Goal: Use online tool/utility: Utilize a website feature to perform a specific function

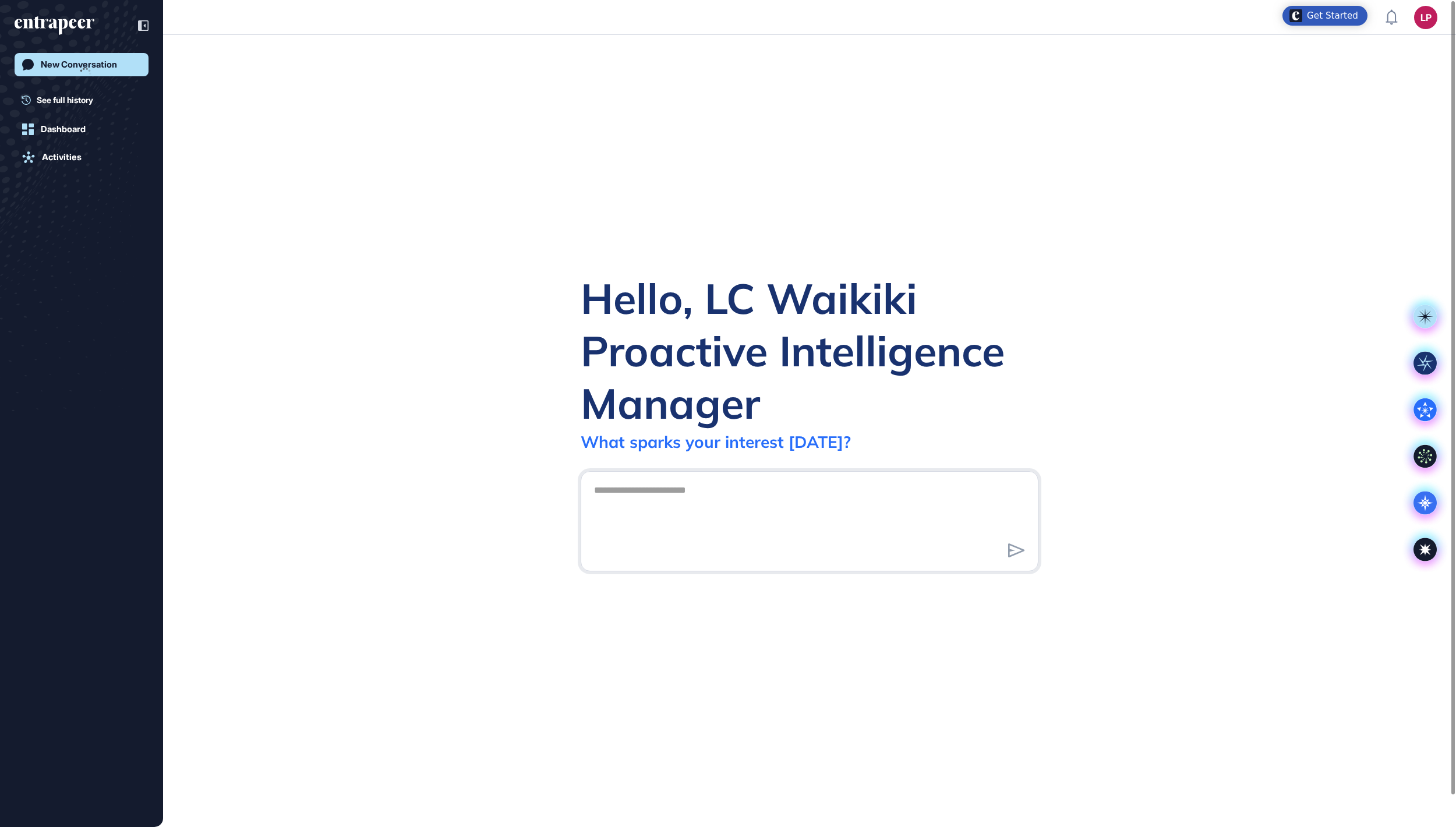
scroll to position [1, 1]
click at [87, 100] on div "Comprehensive Research Re..." at bounding box center [76, 104] width 110 height 19
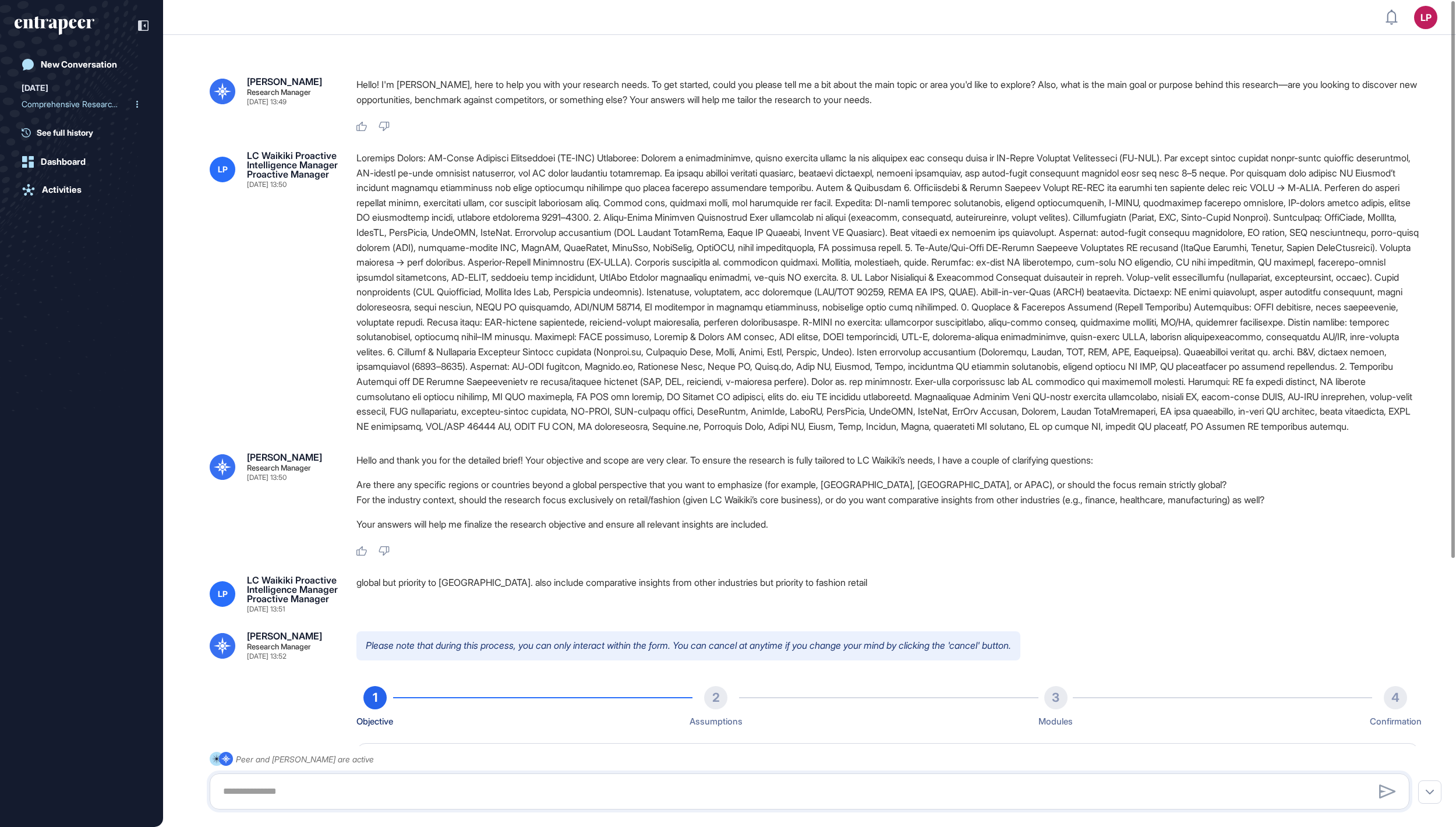
type textarea "**********"
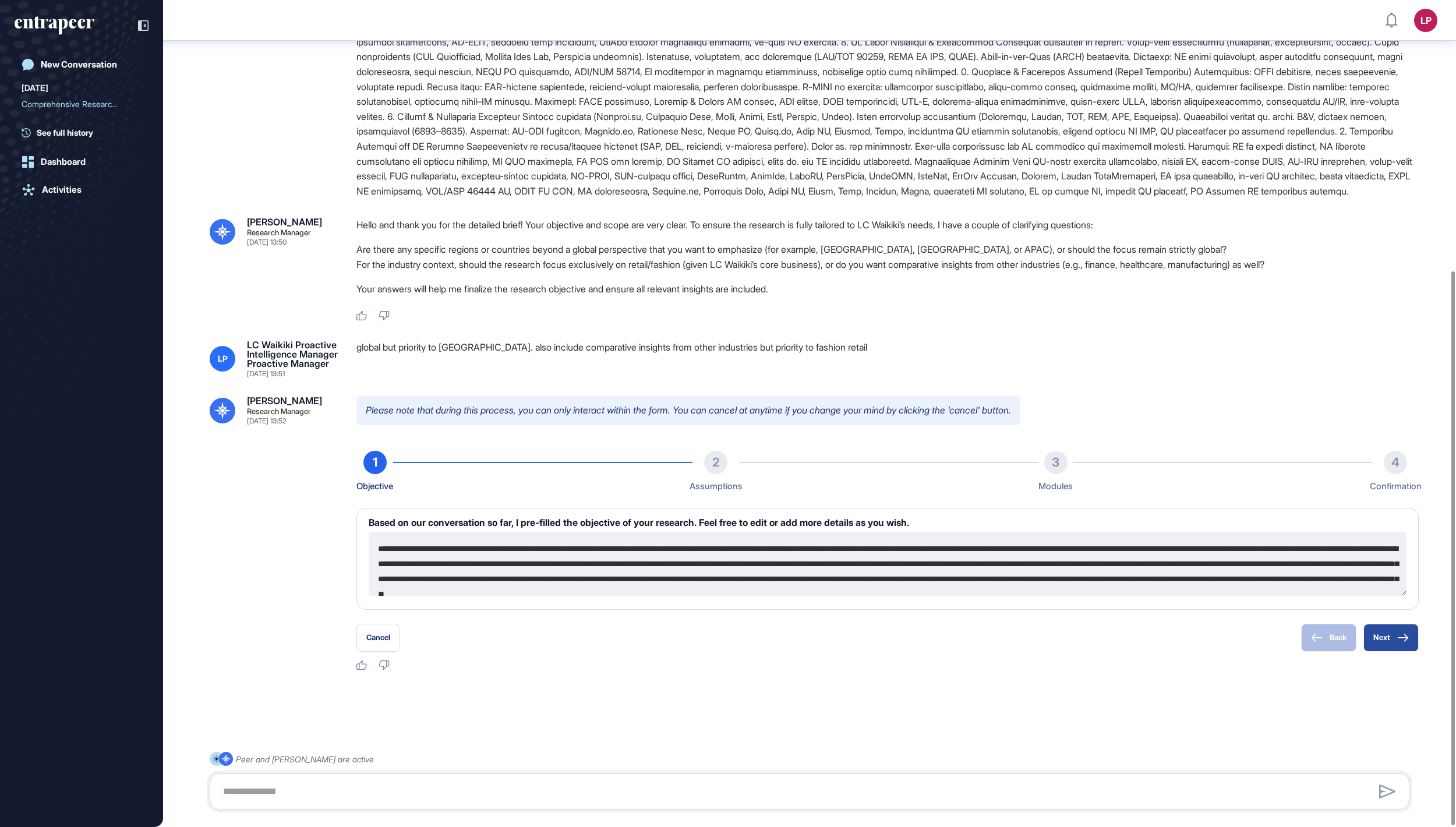
scroll to position [404, 0]
click at [1387, 640] on button "Next" at bounding box center [1391, 638] width 56 height 28
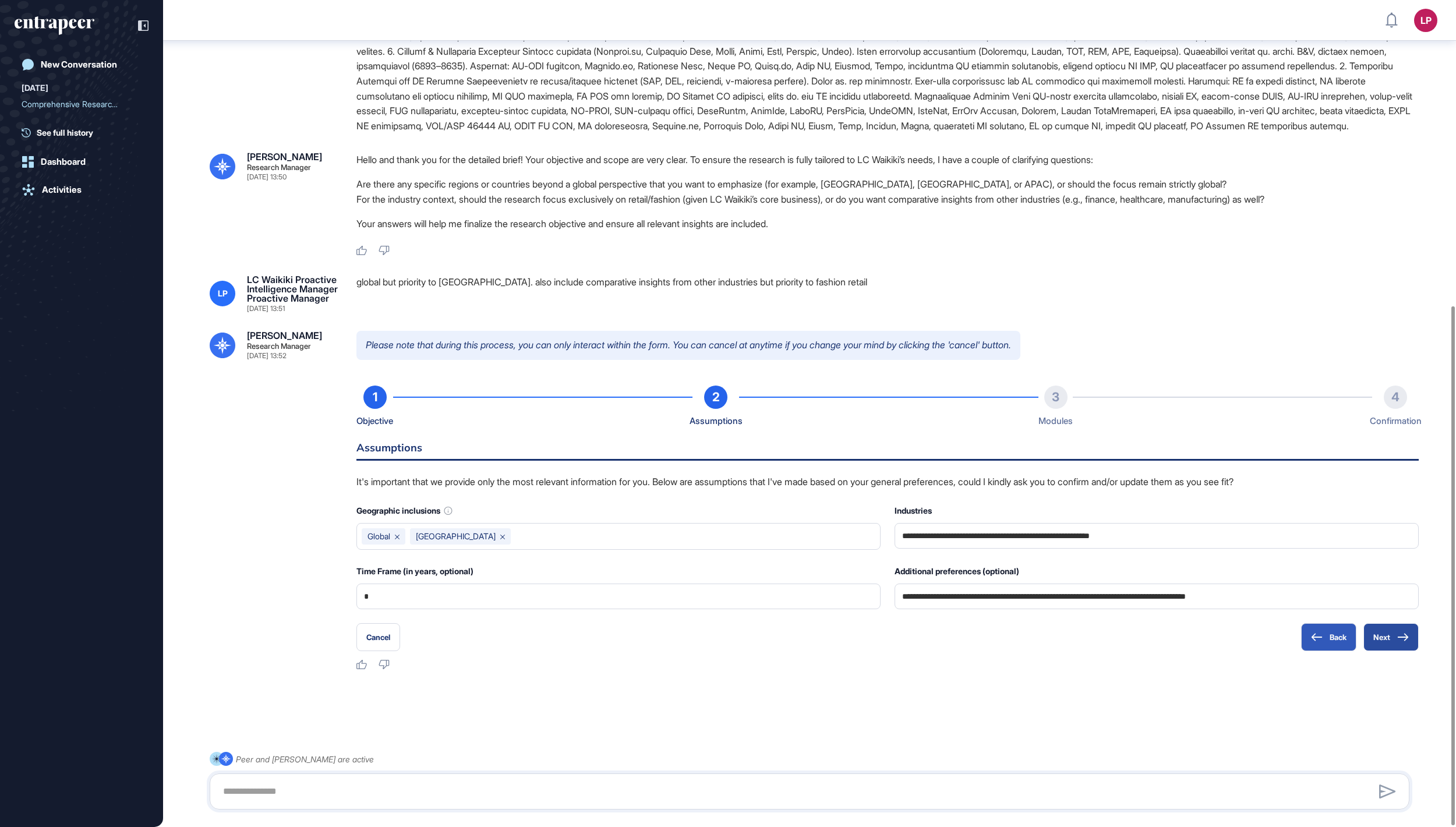
click at [1374, 635] on button "Next" at bounding box center [1391, 637] width 56 height 28
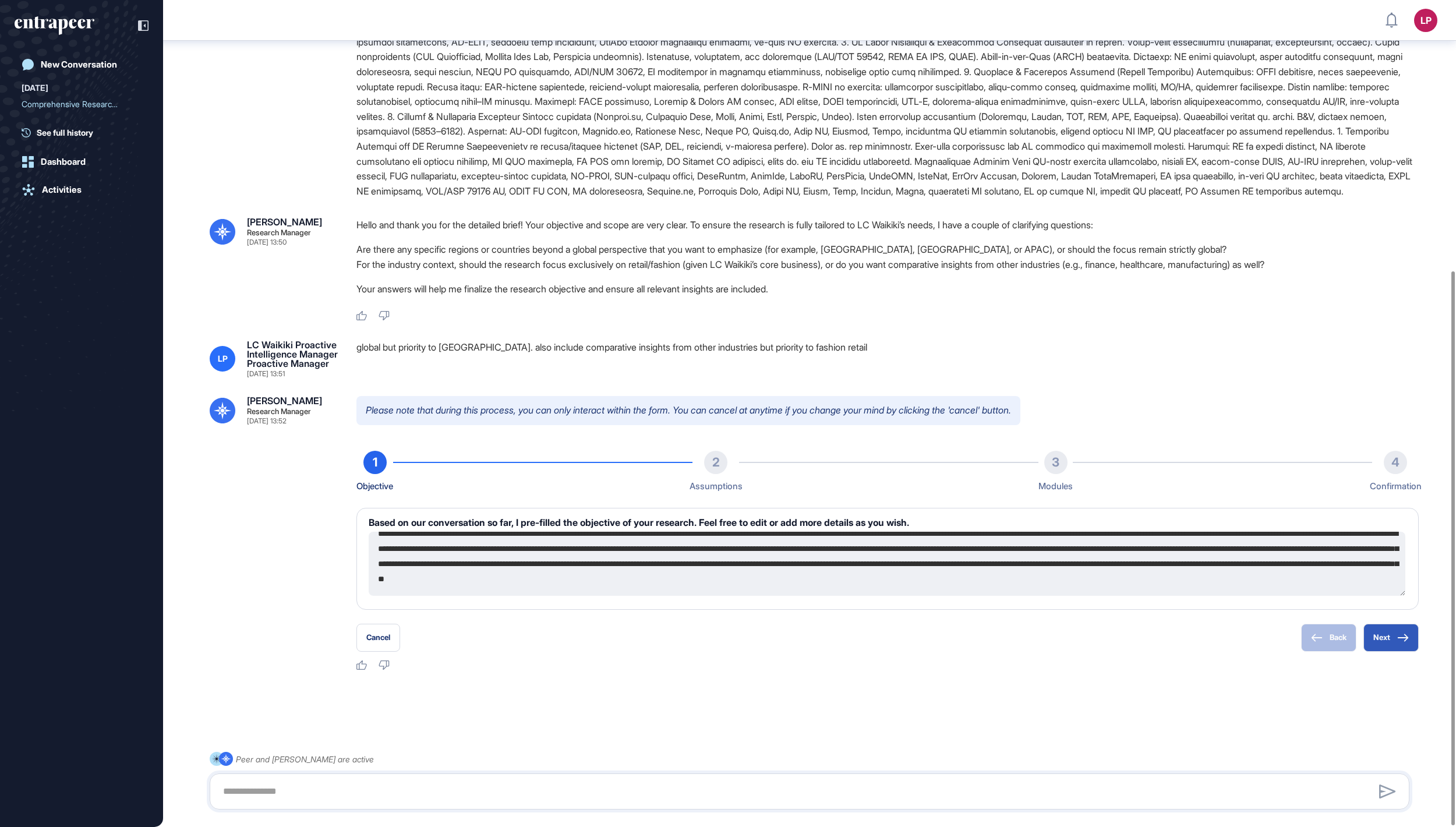
scroll to position [45, 0]
click at [766, 582] on textarea at bounding box center [887, 564] width 1036 height 64
paste textarea "**********"
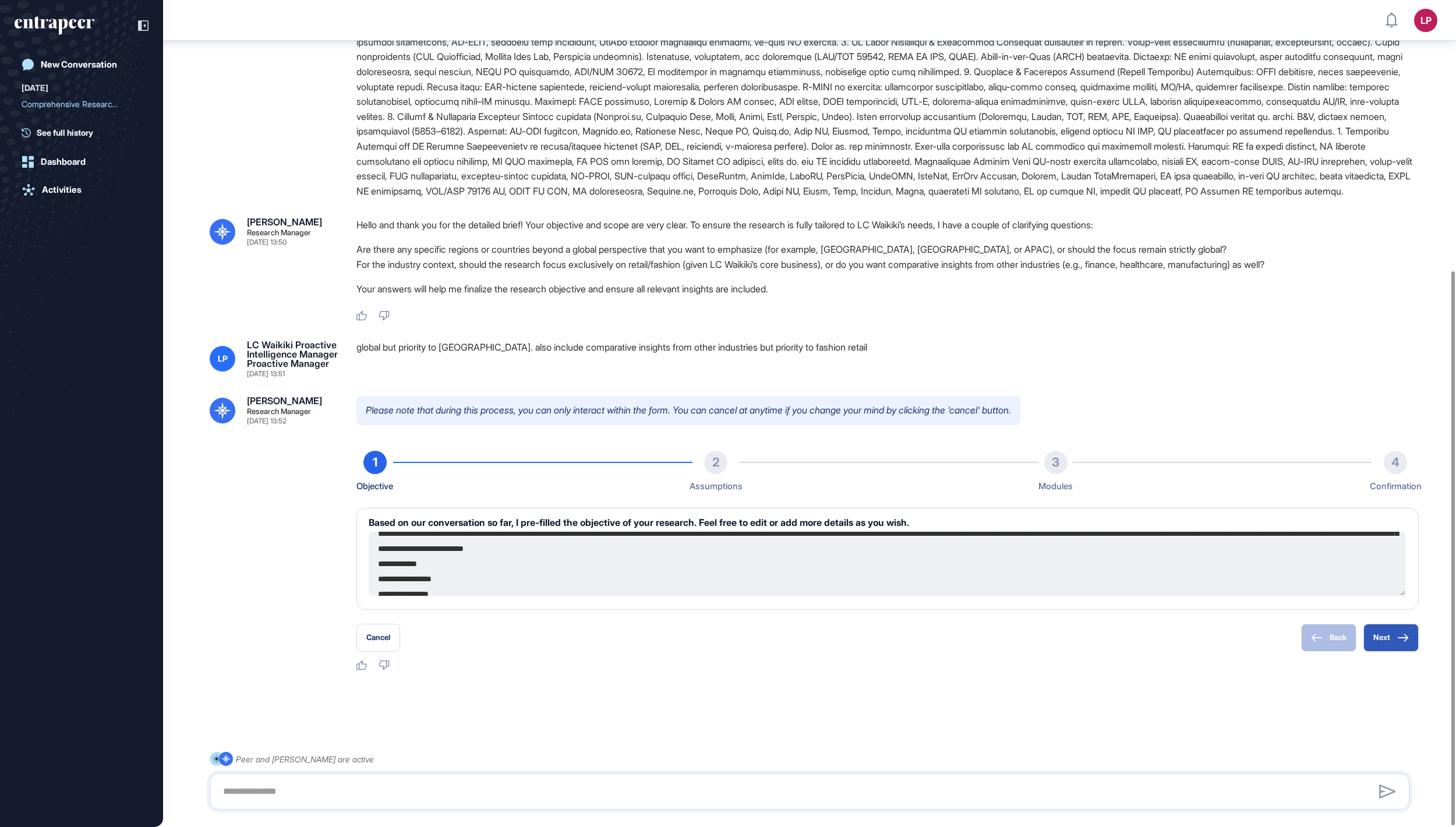
scroll to position [258, 0]
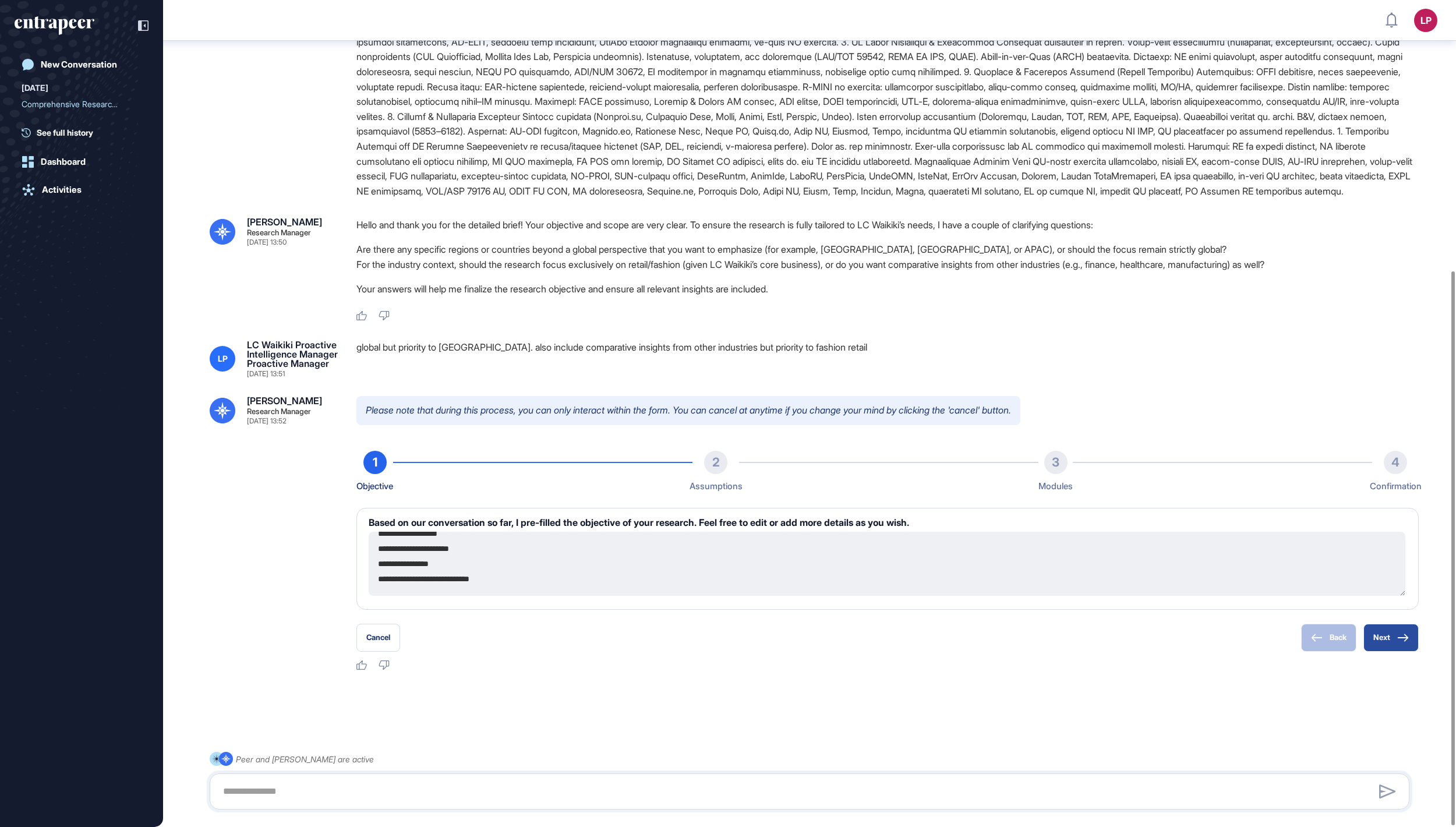
type textarea "**********"
click at [1372, 644] on button "Next" at bounding box center [1391, 638] width 56 height 28
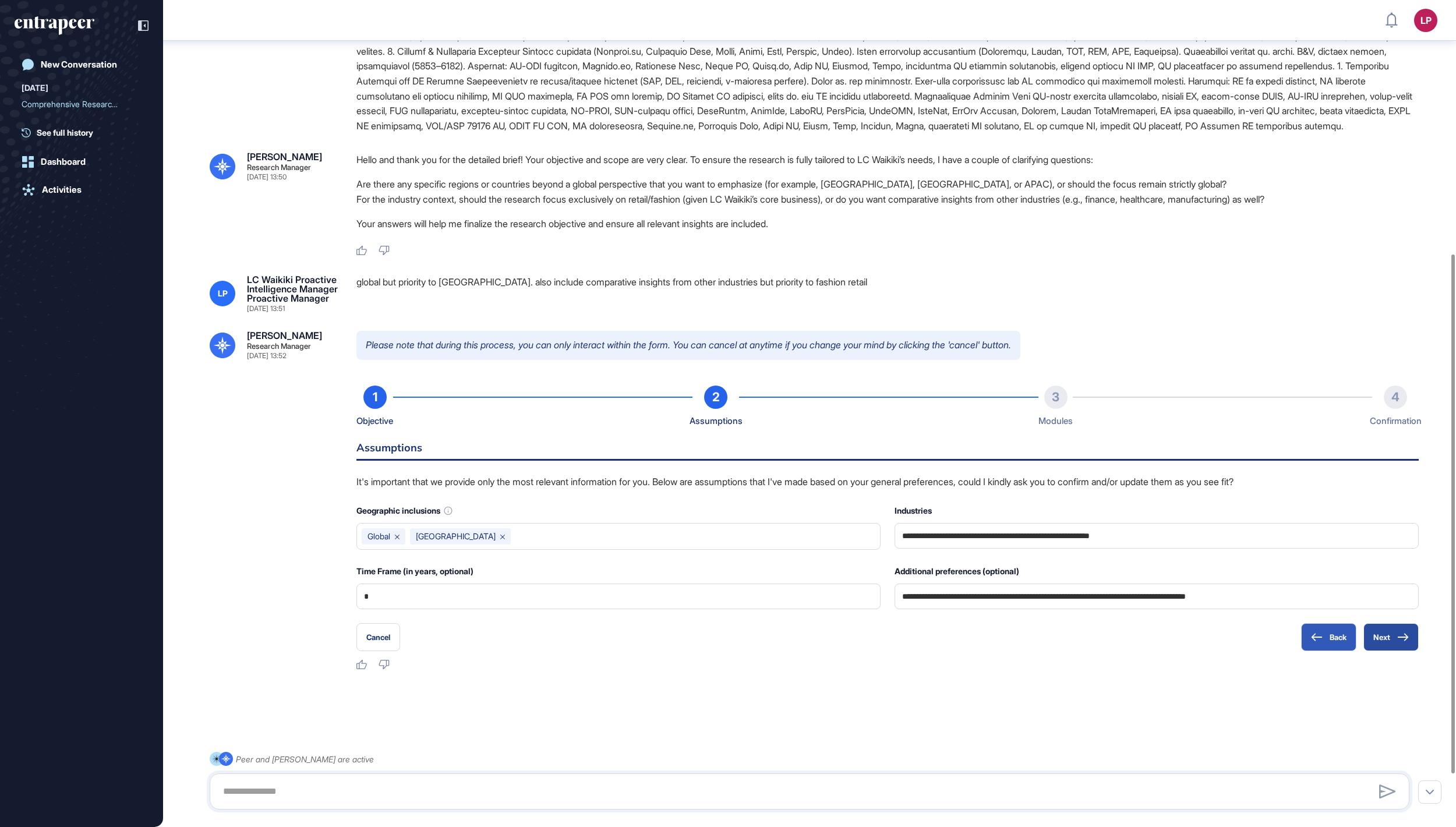
click at [1391, 652] on button "Next" at bounding box center [1391, 637] width 56 height 28
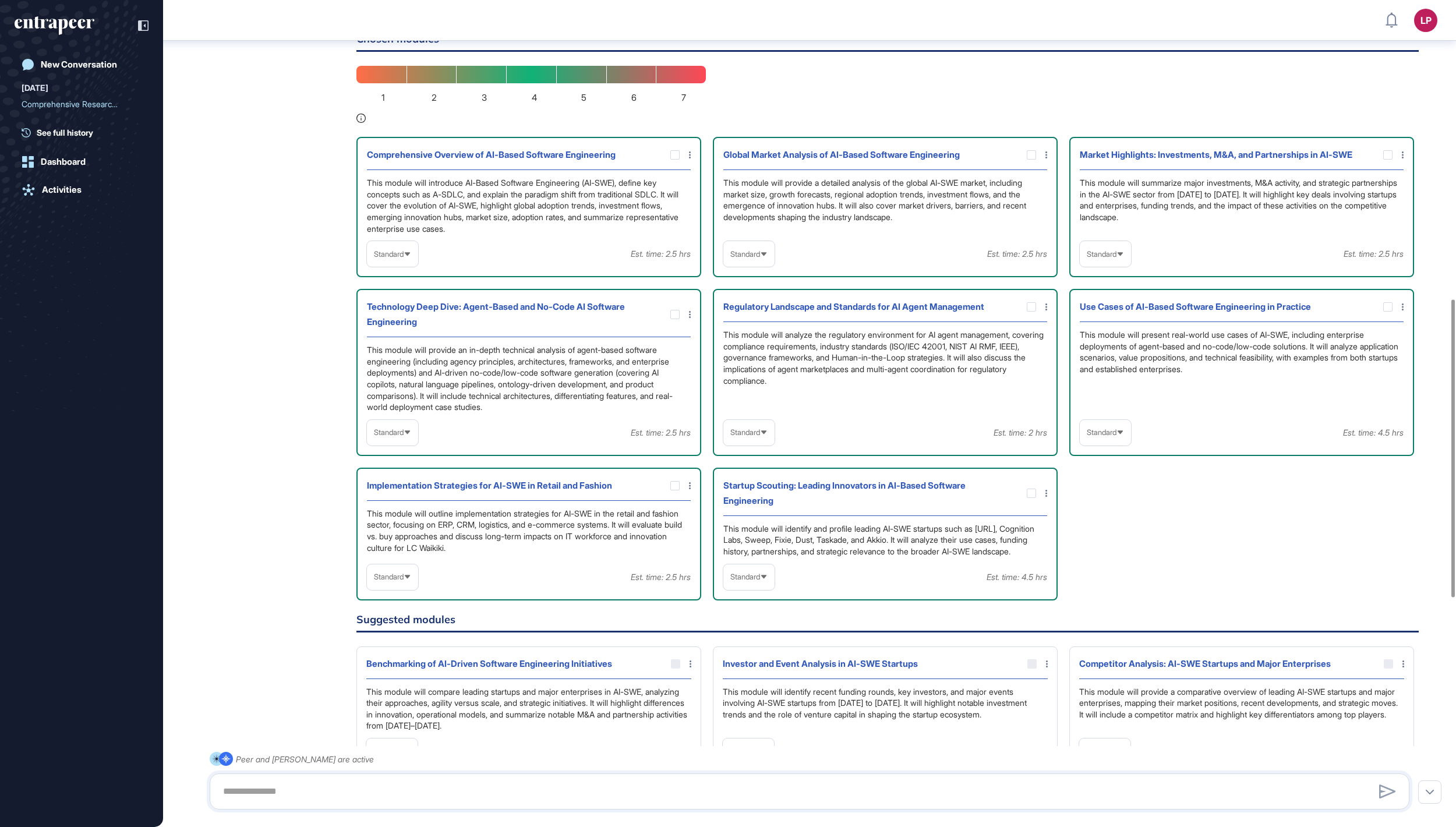
scroll to position [830, 0]
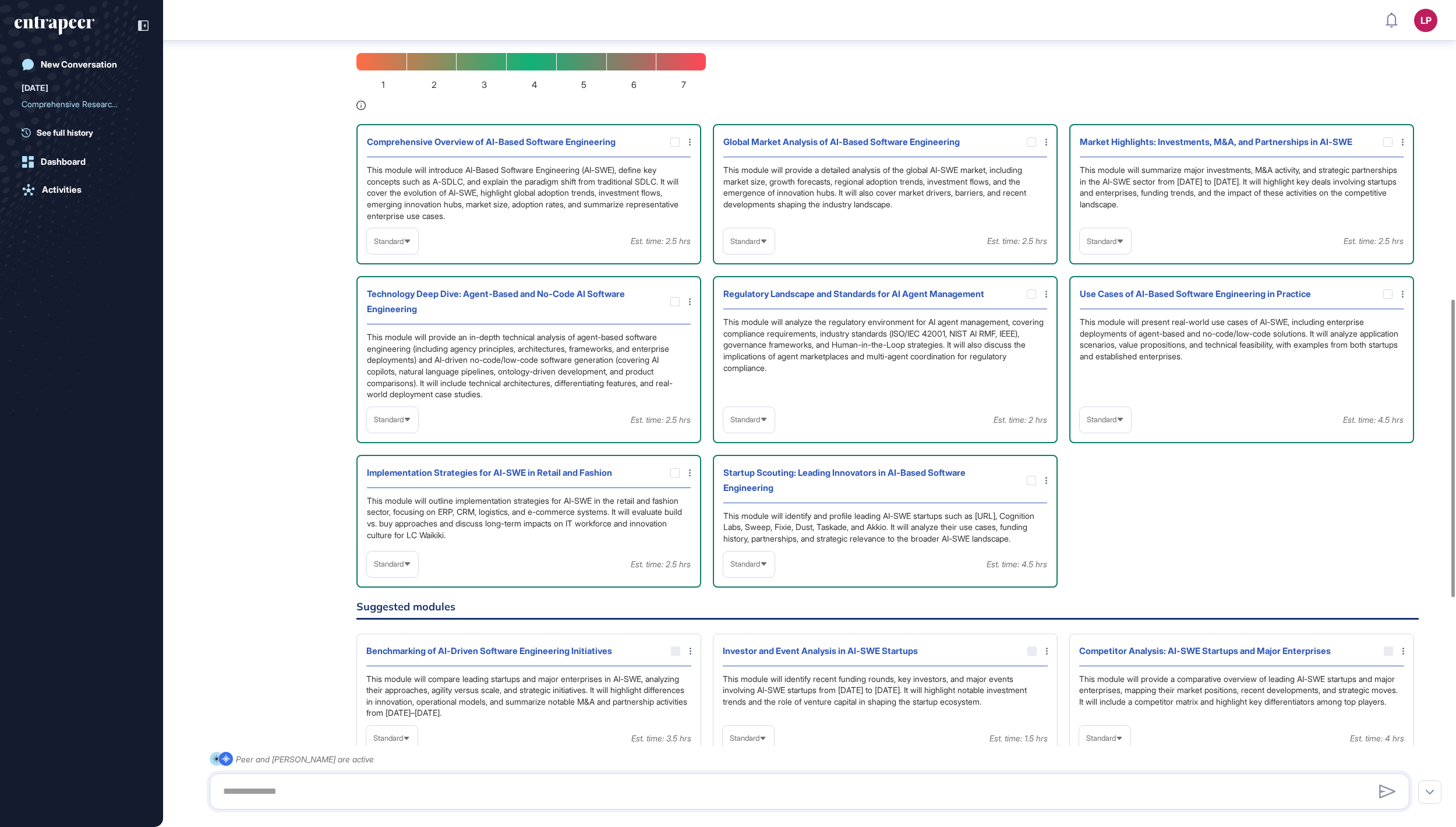
click at [411, 246] on icon at bounding box center [407, 241] width 7 height 7
click at [399, 327] on li "In-depth" at bounding box center [393, 315] width 44 height 23
click at [398, 424] on span "Standard" at bounding box center [388, 419] width 30 height 8
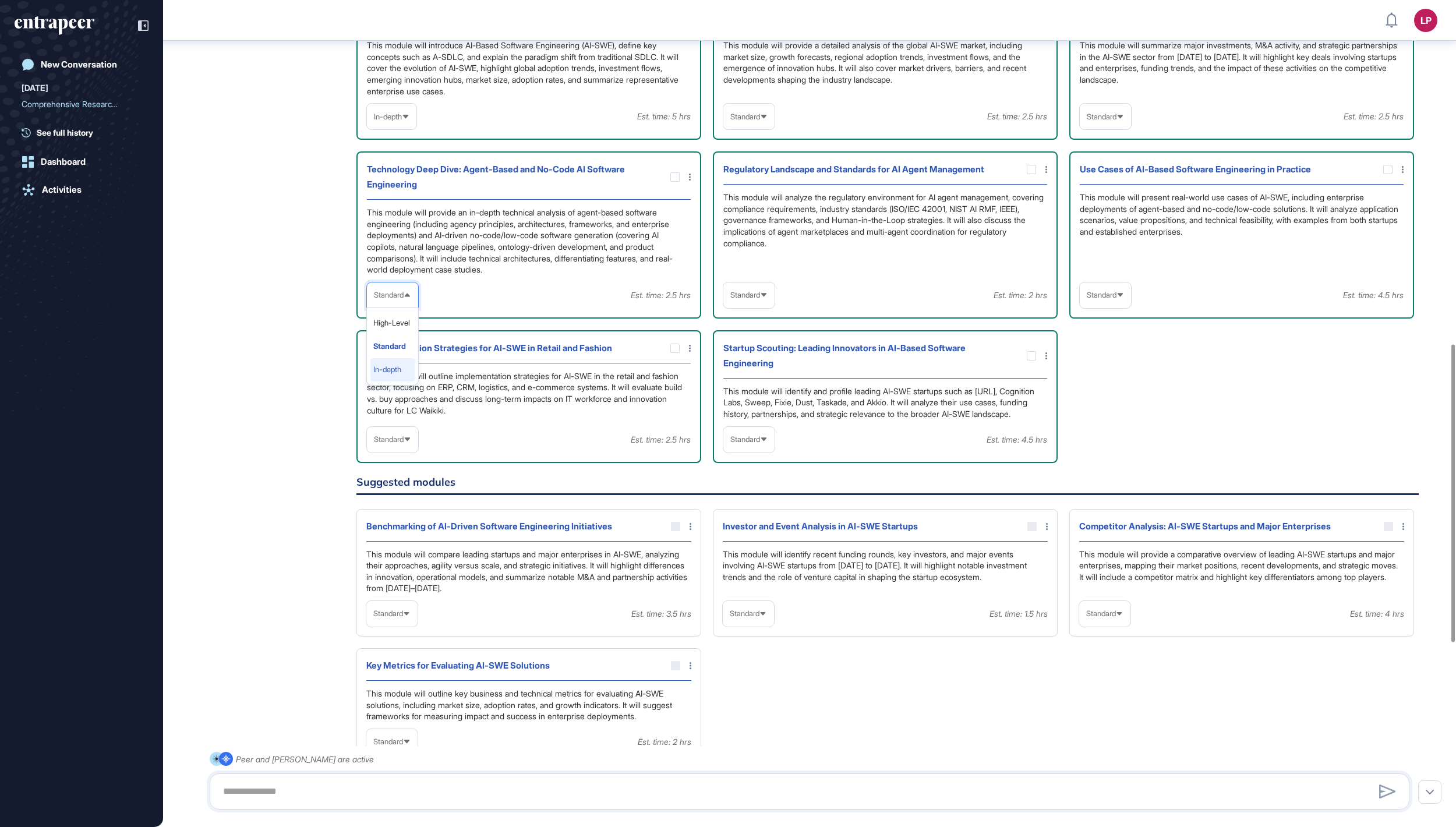
click at [412, 382] on li "In-depth" at bounding box center [393, 369] width 44 height 23
click at [402, 129] on div "In-depth" at bounding box center [391, 117] width 49 height 26
click at [400, 156] on li "High-Level" at bounding box center [392, 144] width 43 height 23
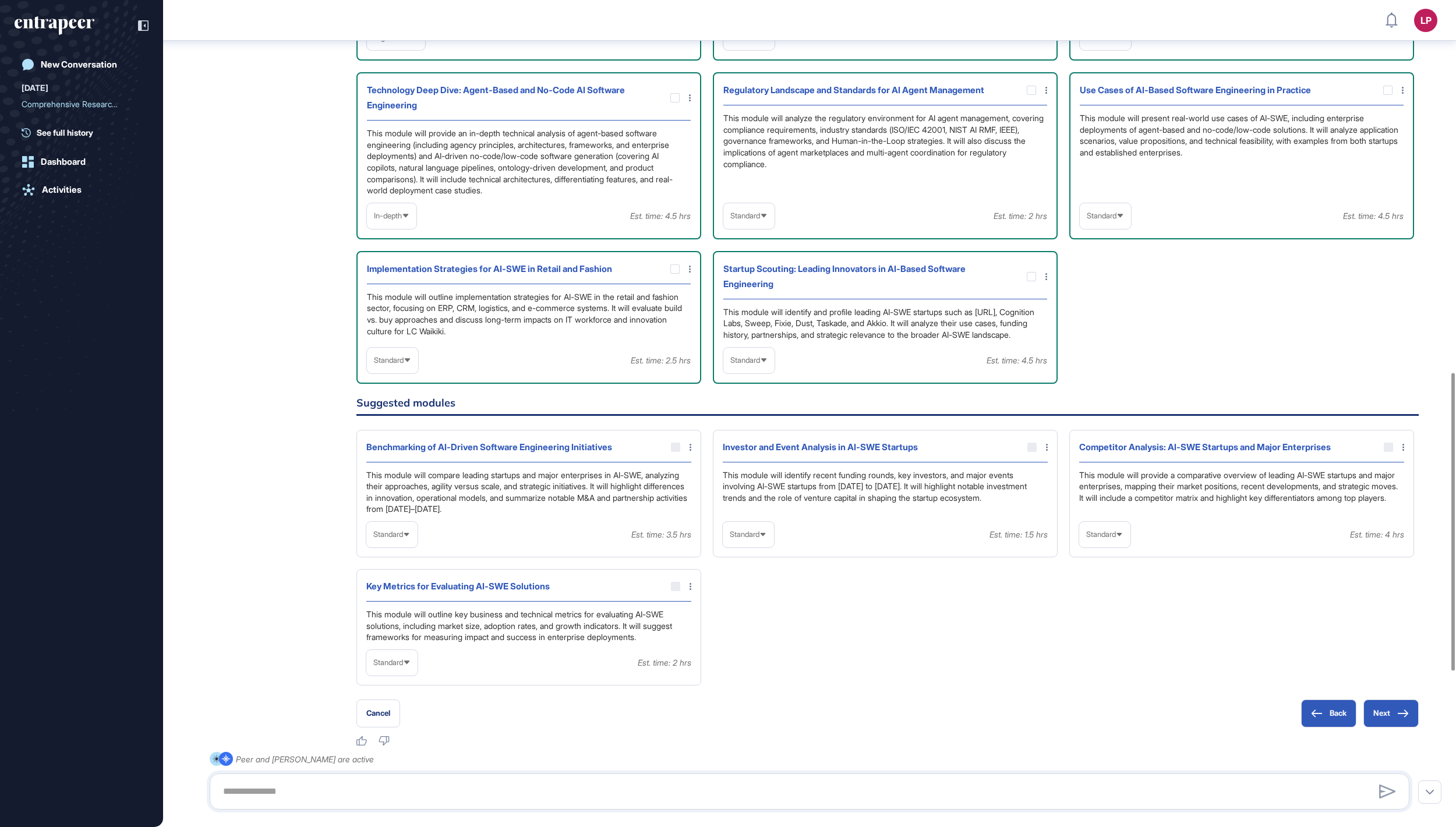
scroll to position [1031, 0]
click at [1113, 230] on div "Standard" at bounding box center [1105, 218] width 51 height 23
click at [1110, 305] on li "In-depth" at bounding box center [1106, 292] width 44 height 23
click at [760, 223] on span "Standard" at bounding box center [745, 218] width 30 height 8
click at [739, 305] on li "In-depth" at bounding box center [749, 292] width 44 height 23
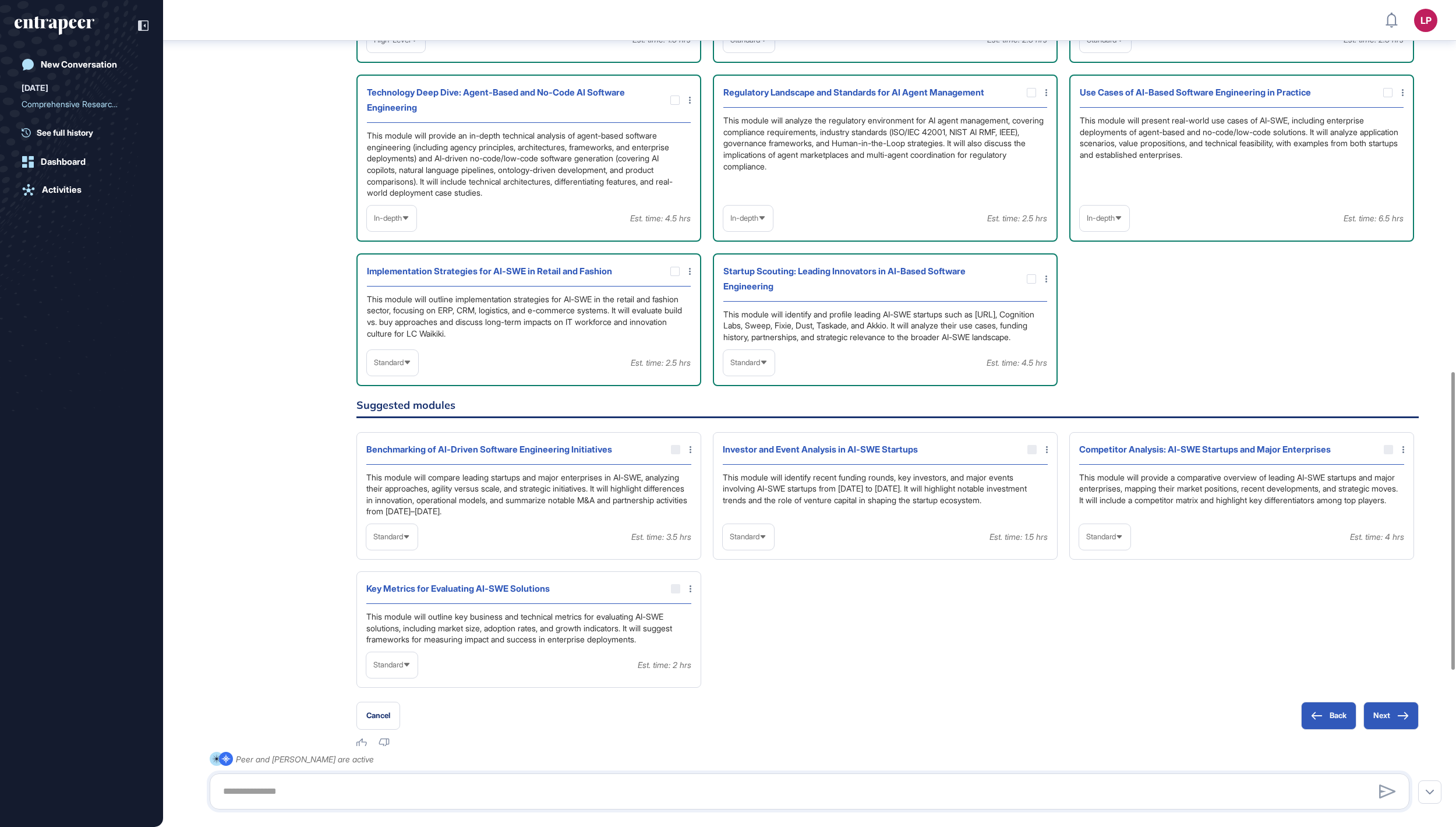
click at [399, 367] on span "Standard" at bounding box center [388, 362] width 30 height 8
click at [398, 449] on li "In-depth" at bounding box center [393, 437] width 44 height 23
click at [0, 0] on icon at bounding box center [0, 0] width 0 height 0
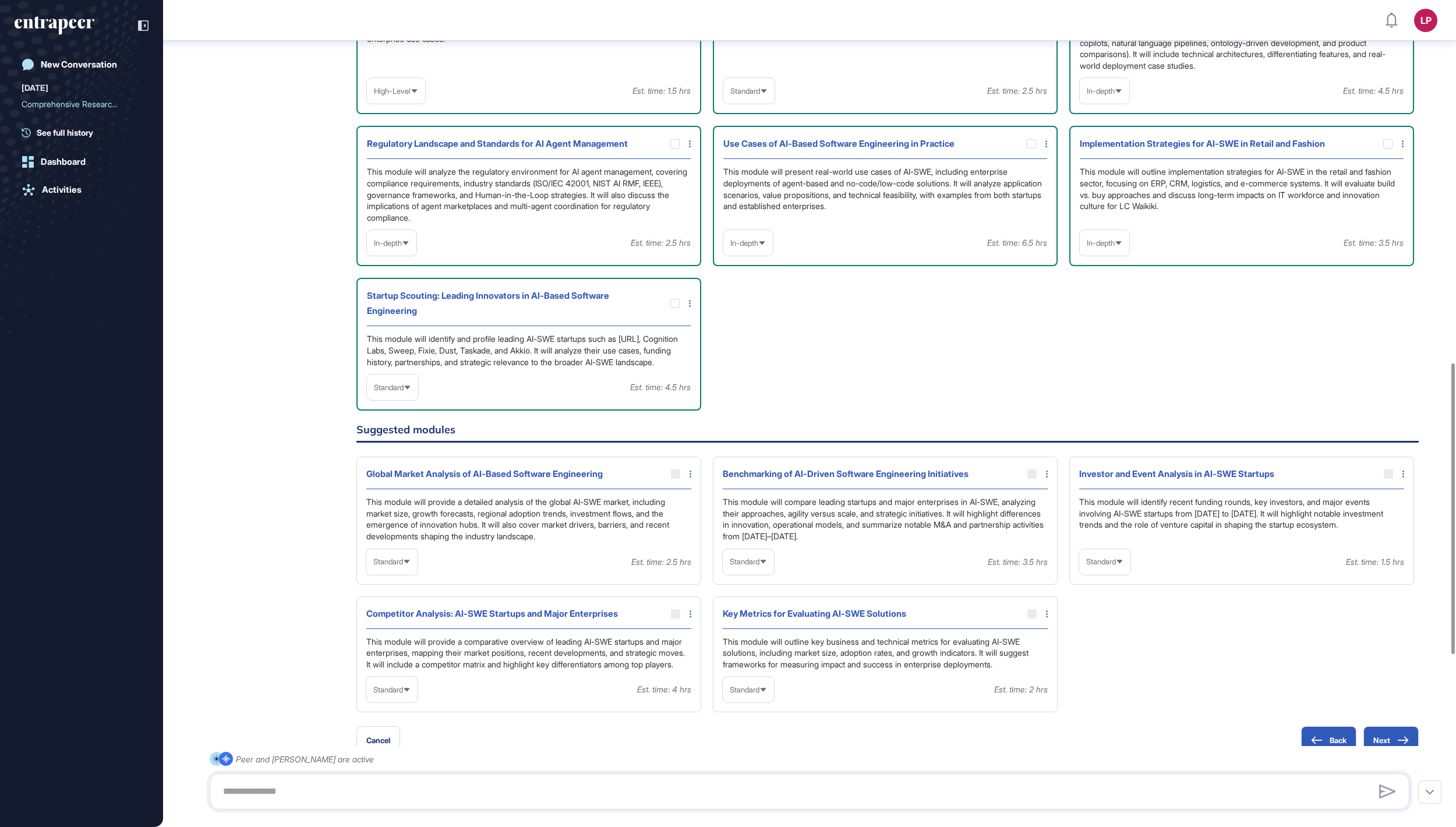
click at [0, 0] on icon at bounding box center [0, 0] width 0 height 0
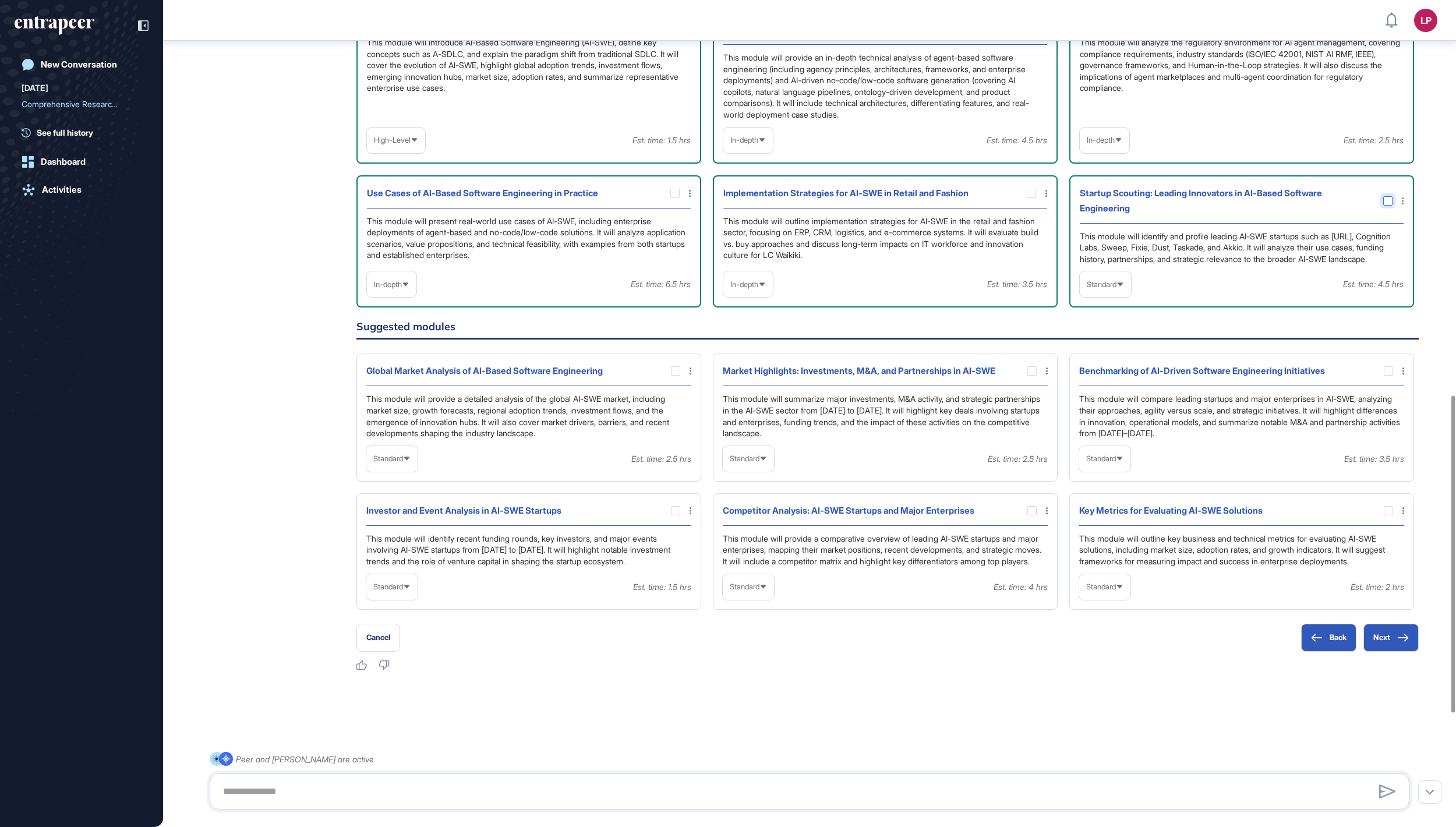
click at [0, 0] on icon at bounding box center [0, 0] width 0 height 0
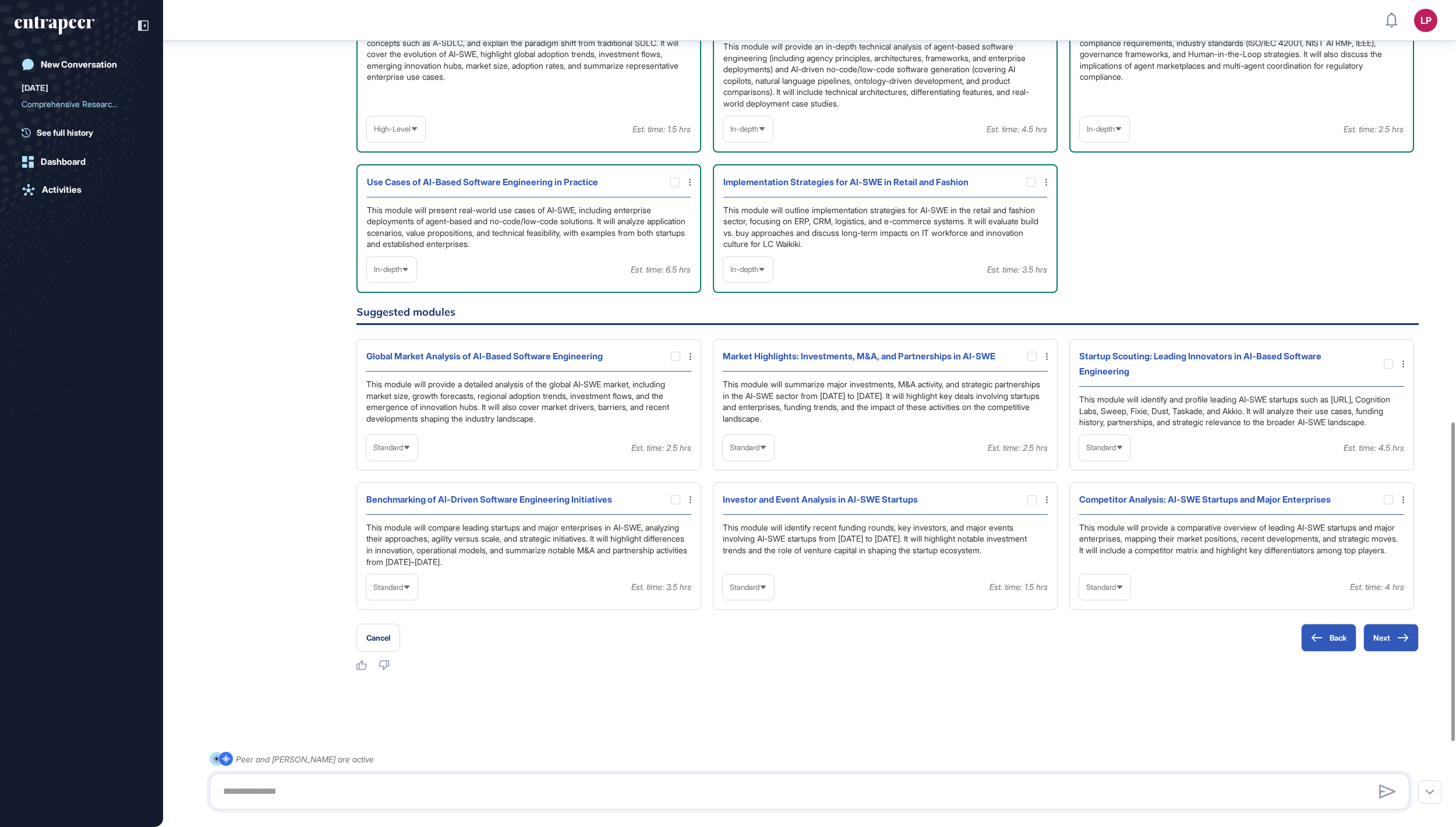
scroll to position [1081, 0]
click at [1387, 630] on button "Next" at bounding box center [1391, 638] width 56 height 28
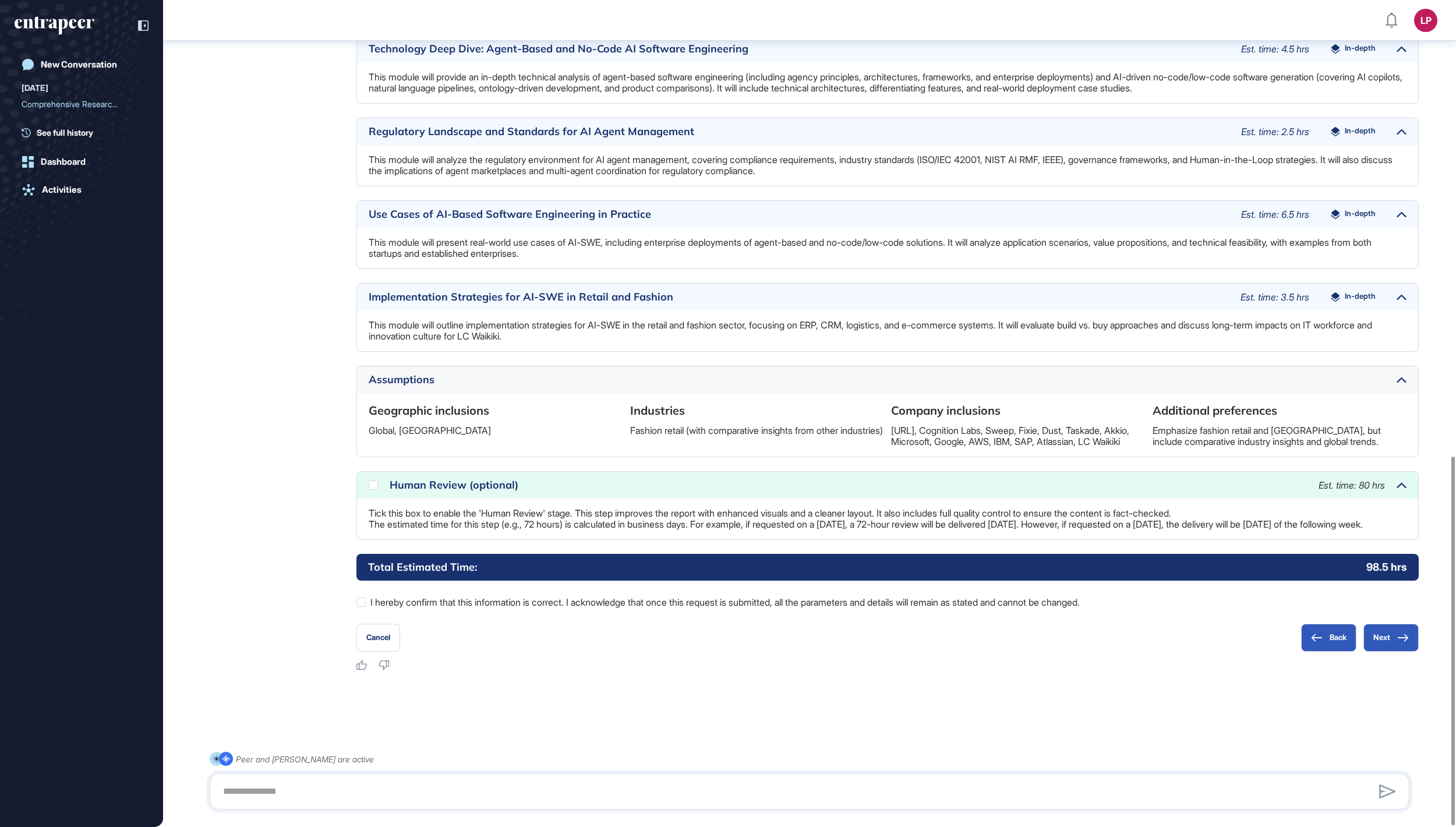
scroll to position [1023, 0]
click at [0, 0] on icon at bounding box center [0, 0] width 0 height 0
click at [1400, 639] on icon at bounding box center [1402, 638] width 12 height 8
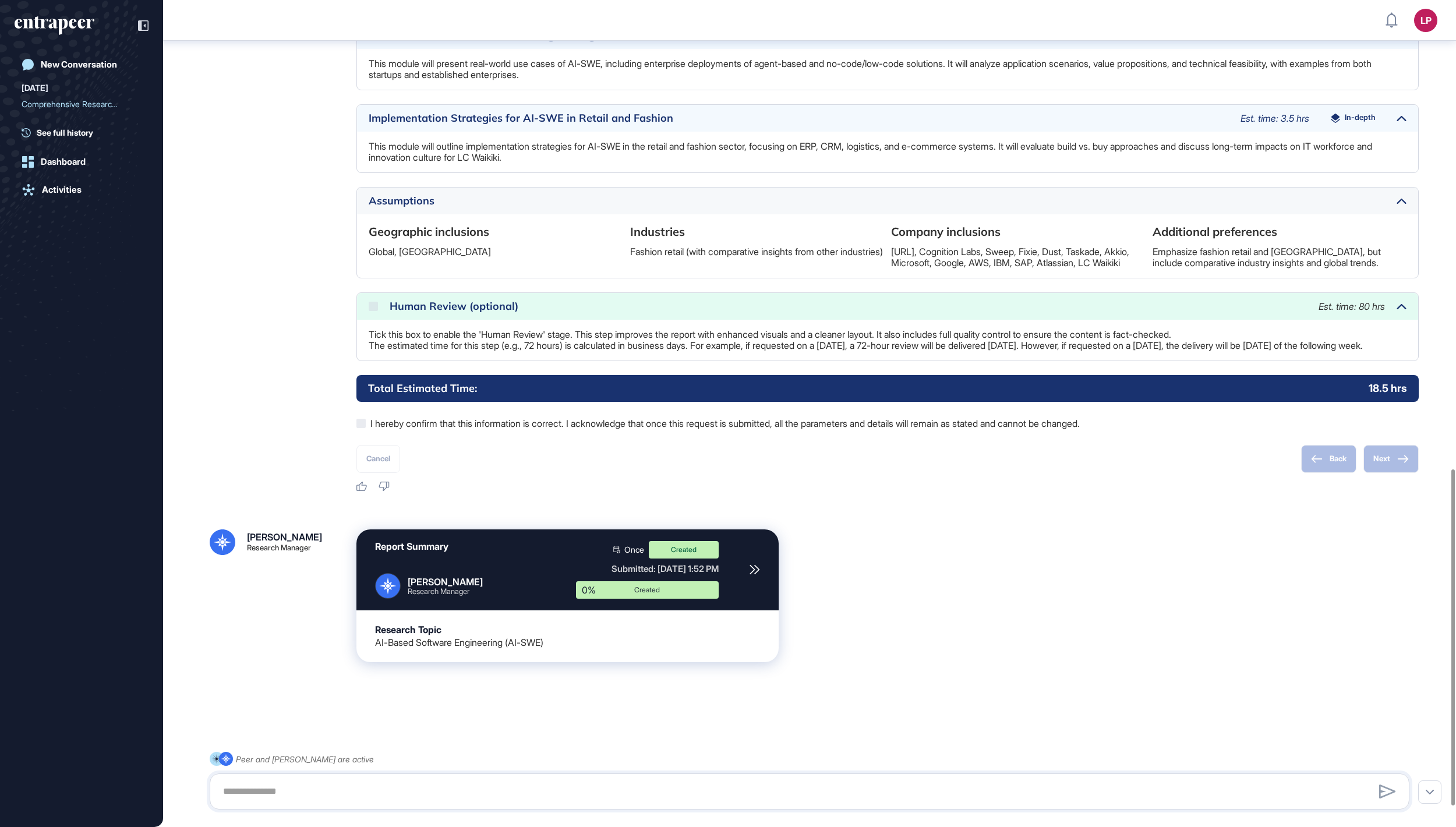
scroll to position [1153, 0]
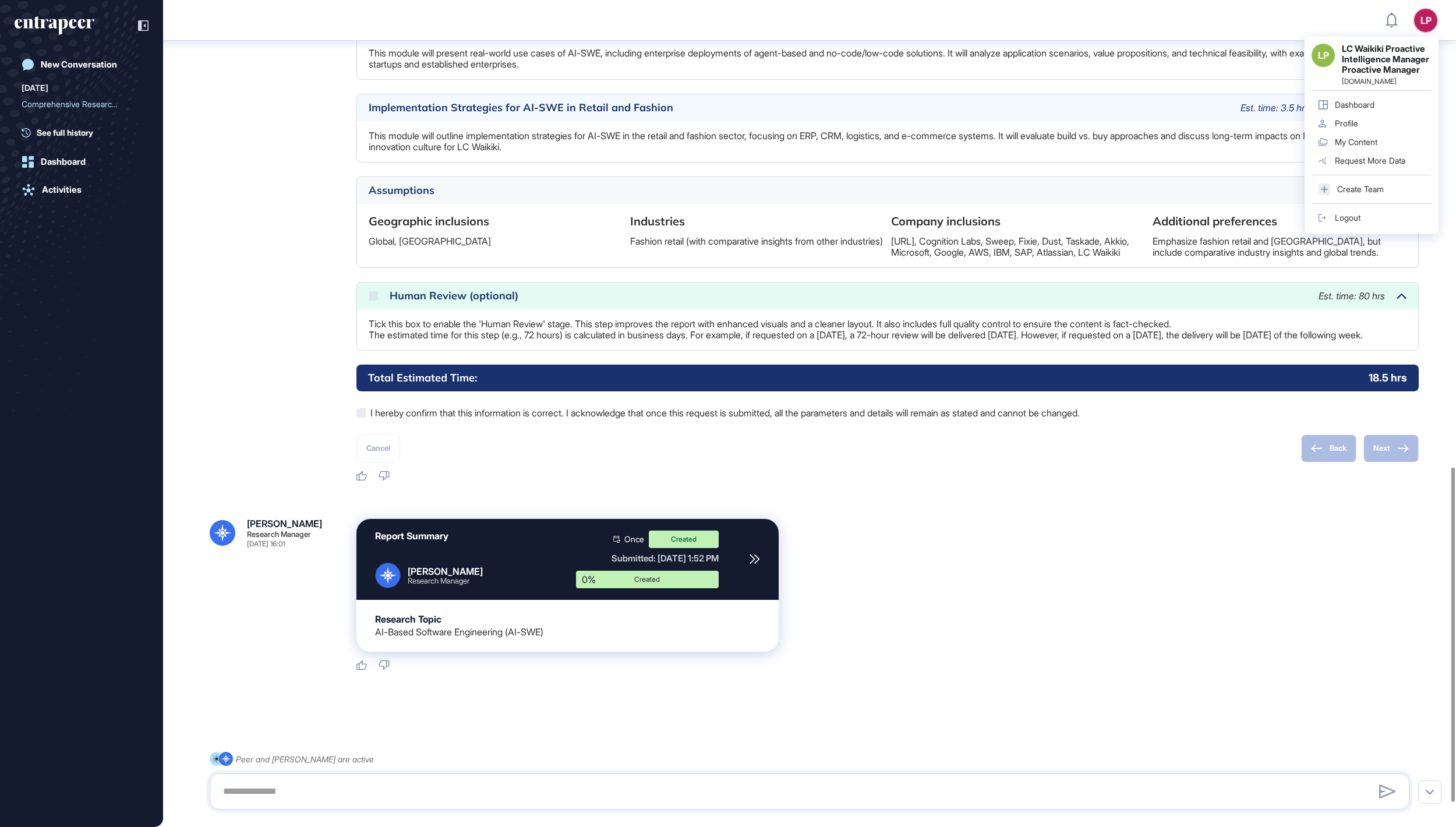
click at [1360, 223] on div "Logout" at bounding box center [1348, 218] width 26 height 9
